Goal: Information Seeking & Learning: Check status

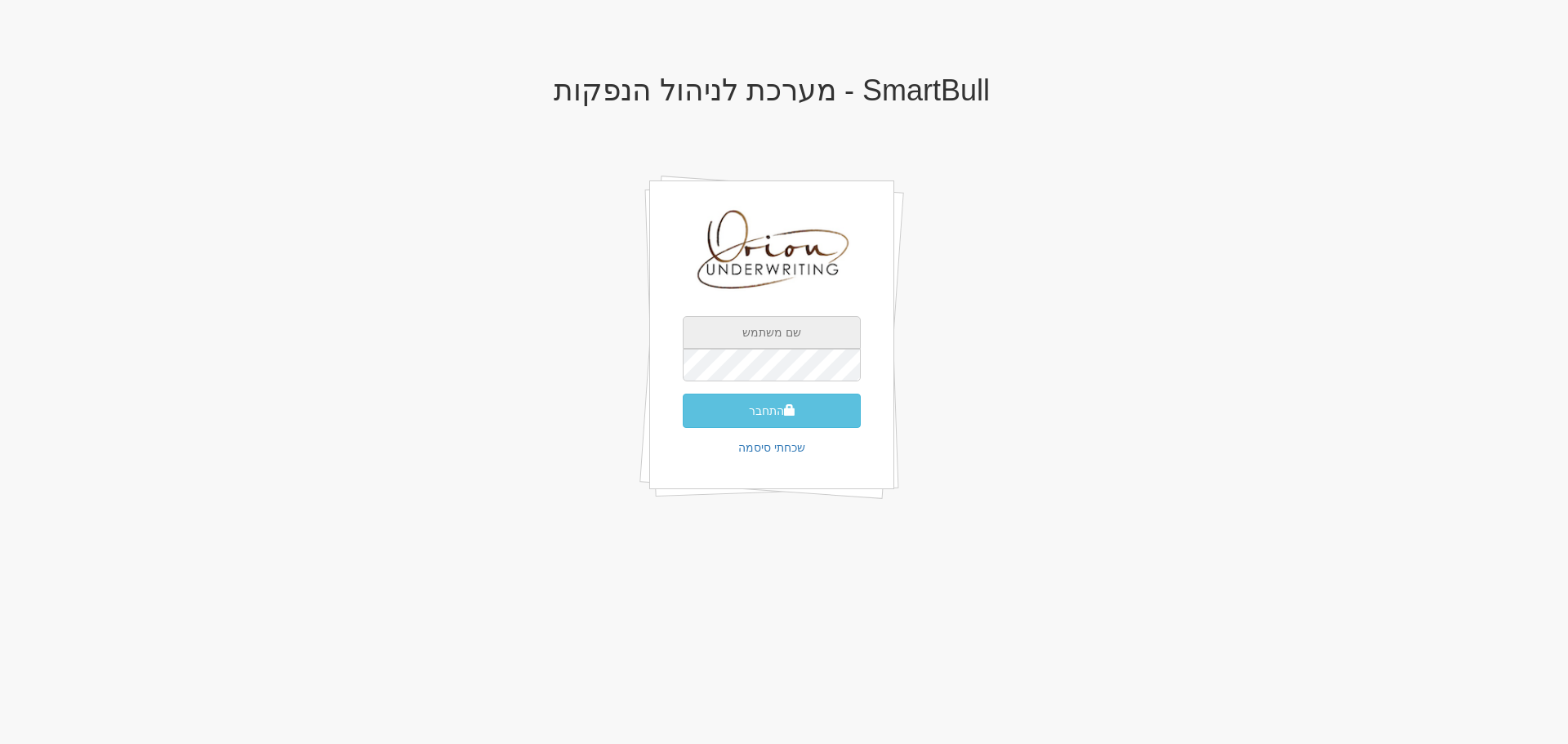
type input "[EMAIL_ADDRESS][DOMAIN_NAME]"
click at [776, 392] on form "hanpaka@orion-uw.com התחבר" at bounding box center [772, 372] width 178 height 112
click at [776, 410] on button "התחבר" at bounding box center [772, 410] width 178 height 35
click at [754, 408] on button "התחבר" at bounding box center [772, 410] width 178 height 35
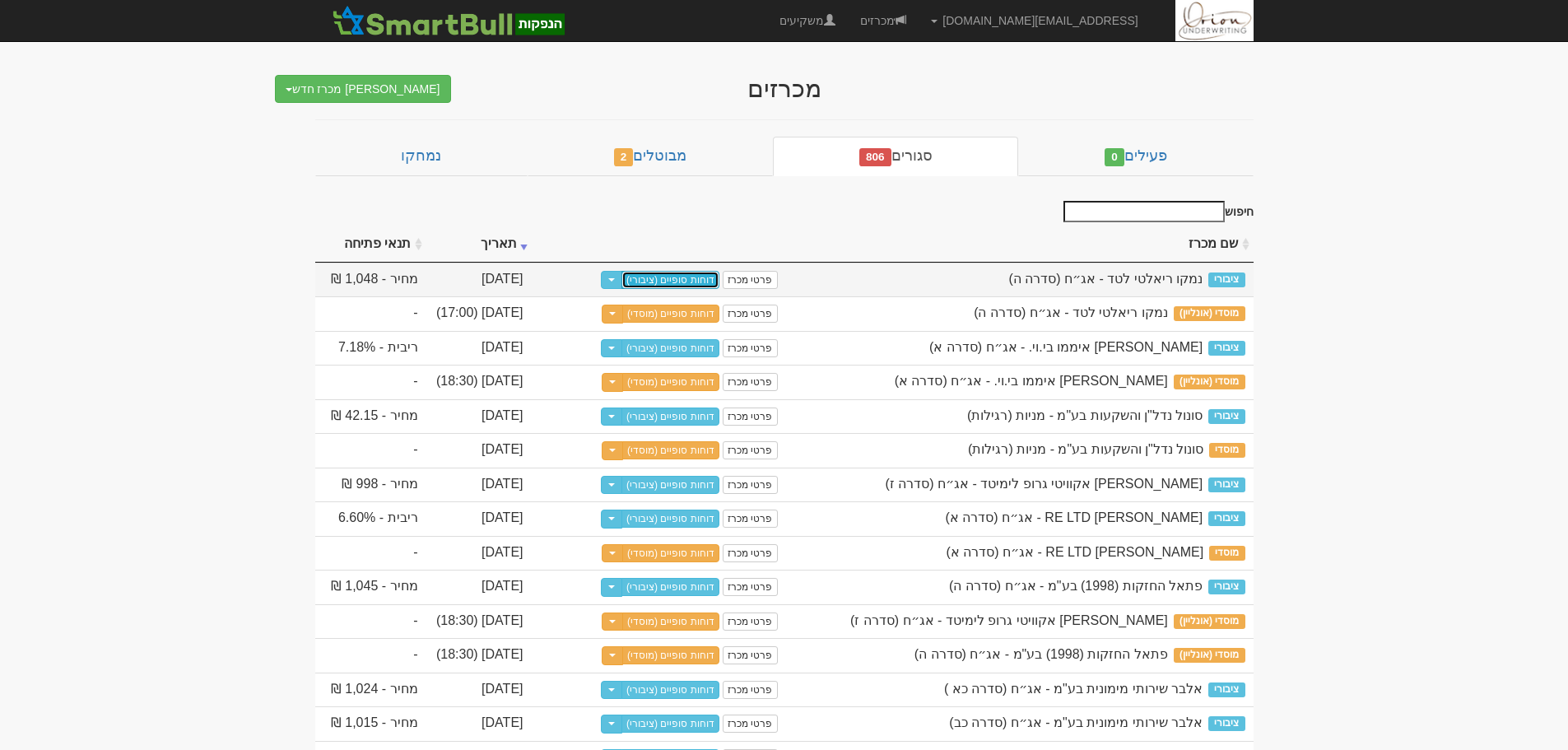
drag, startPoint x: 658, startPoint y: 283, endPoint x: 672, endPoint y: 283, distance: 14.0
click at [658, 283] on link "דוחות סופיים (ציבורי)" at bounding box center [670, 280] width 98 height 18
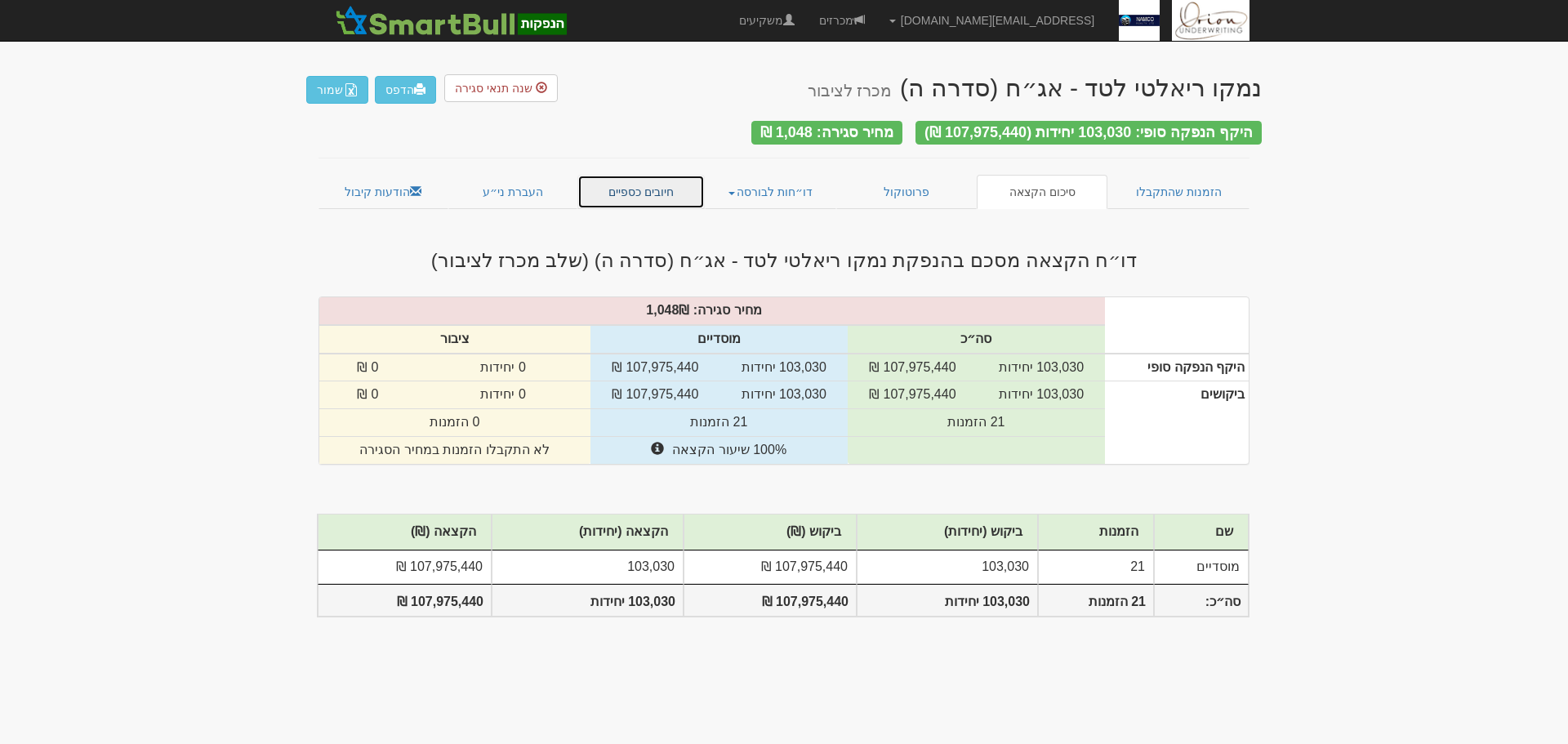
click at [677, 182] on link "חיובים כספיים" at bounding box center [641, 191] width 127 height 35
